Goal: Navigation & Orientation: Find specific page/section

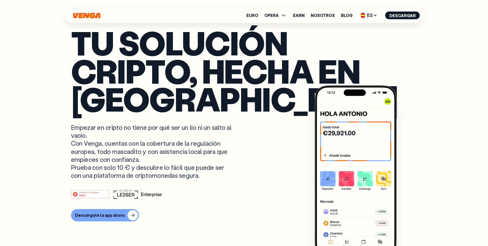
click at [80, 15] on icon "Inicio" at bounding box center [86, 16] width 27 height 6
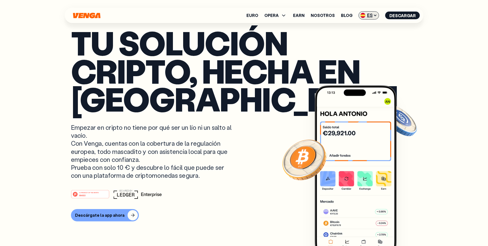
click at [365, 14] on img at bounding box center [362, 15] width 5 height 5
click at [357, 42] on link "Català - CAT" at bounding box center [359, 45] width 39 height 10
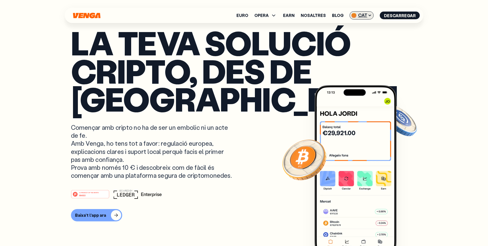
click at [369, 16] on icon at bounding box center [370, 15] width 4 height 4
click at [361, 33] on div "Español - ES" at bounding box center [349, 35] width 26 height 5
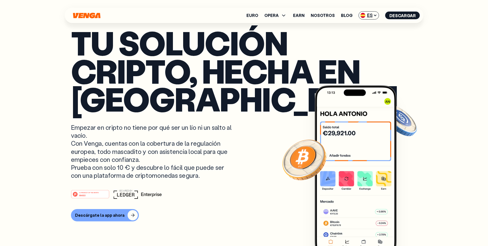
drag, startPoint x: 370, startPoint y: 18, endPoint x: 372, endPoint y: 28, distance: 9.7
click at [370, 18] on span "ES" at bounding box center [369, 15] width 20 height 8
click at [369, 40] on link "Català - CAT" at bounding box center [359, 45] width 39 height 10
